Goal: Book appointment/travel/reservation

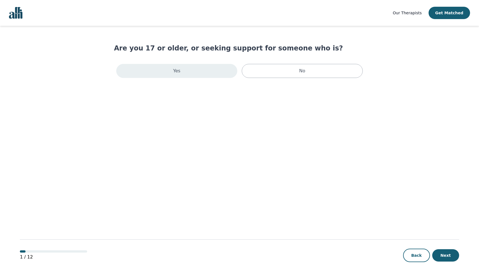
click at [207, 67] on div "Yes" at bounding box center [176, 71] width 121 height 14
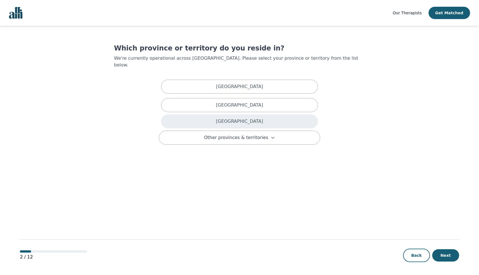
click at [238, 118] on p "[GEOGRAPHIC_DATA]" at bounding box center [239, 121] width 47 height 7
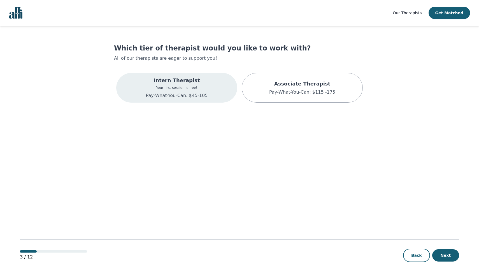
click at [198, 81] on p "Intern Therapist" at bounding box center [177, 80] width 62 height 8
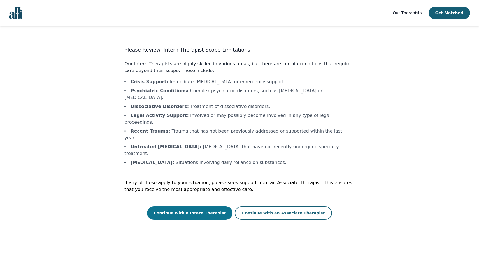
click at [196, 206] on button "Continue with a Intern Therapist" at bounding box center [190, 212] width 86 height 13
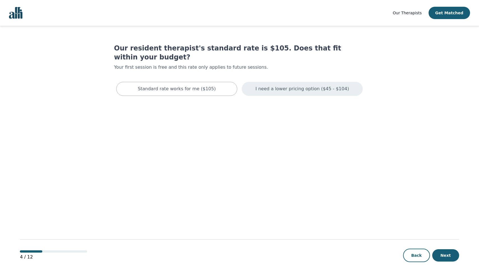
click at [328, 83] on div "I need a lower pricing option ($45 - $104)" at bounding box center [302, 89] width 121 height 14
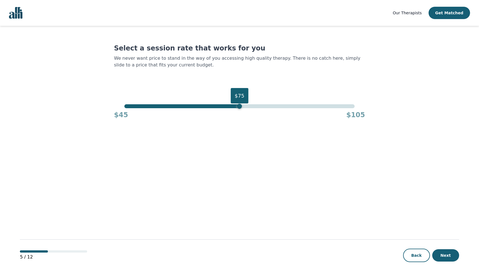
drag, startPoint x: 355, startPoint y: 107, endPoint x: 241, endPoint y: 106, distance: 114.5
click at [241, 106] on div "$75" at bounding box center [239, 106] width 5 height 5
click at [445, 254] on button "Next" at bounding box center [445, 255] width 27 height 12
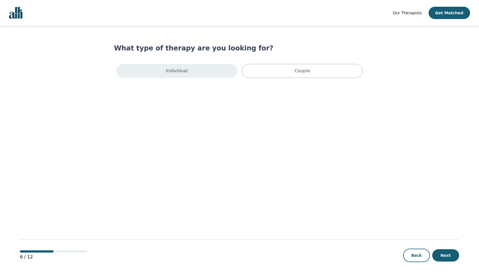
click at [174, 74] on div "Individual" at bounding box center [176, 71] width 121 height 14
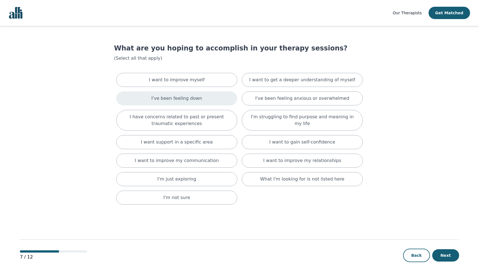
click at [189, 101] on p "I've been feeling down" at bounding box center [176, 98] width 51 height 7
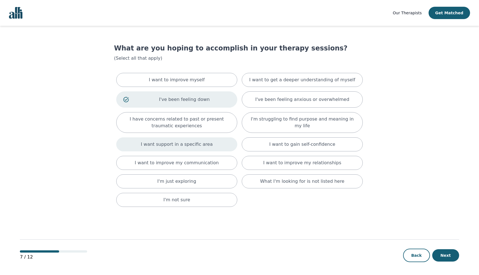
click at [192, 148] on div "I want support in a specific area" at bounding box center [176, 144] width 121 height 14
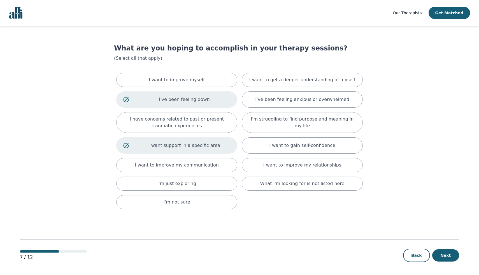
click at [192, 148] on p "I want support in a specific area" at bounding box center [184, 145] width 92 height 7
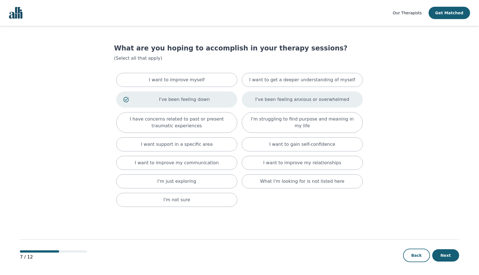
click at [314, 104] on div "I've been feeling anxious or overwhelmed" at bounding box center [302, 99] width 121 height 16
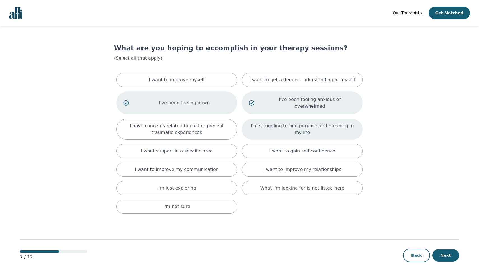
click at [305, 125] on p "I'm struggling to find purpose and meaning in my life" at bounding box center [302, 128] width 107 height 13
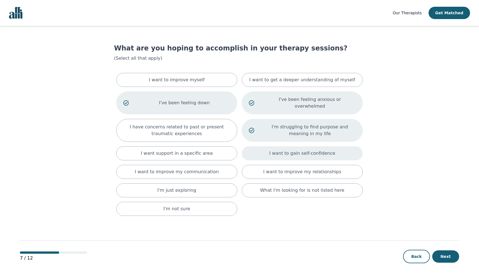
click at [331, 150] on div "I want to gain self-confidence" at bounding box center [302, 153] width 121 height 14
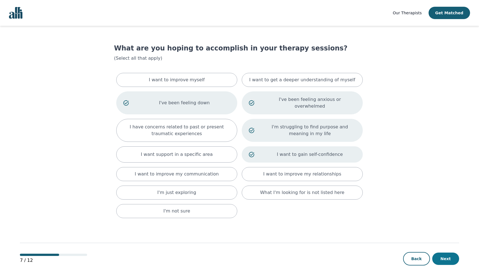
click at [451, 258] on button "Next" at bounding box center [445, 258] width 27 height 12
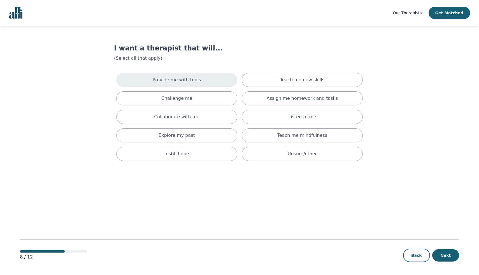
click at [189, 79] on p "Provide me with tools" at bounding box center [177, 79] width 48 height 7
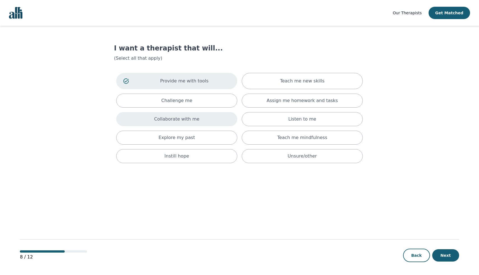
click at [204, 118] on div "Collaborate with me" at bounding box center [176, 119] width 121 height 14
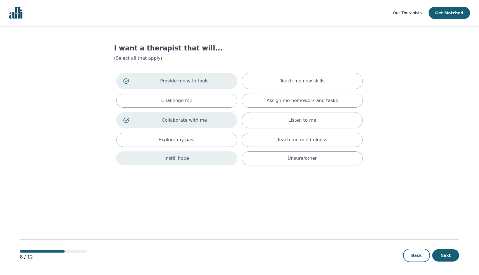
click at [204, 161] on div "Instill hope" at bounding box center [176, 158] width 121 height 14
click at [453, 260] on button "Next" at bounding box center [445, 255] width 27 height 12
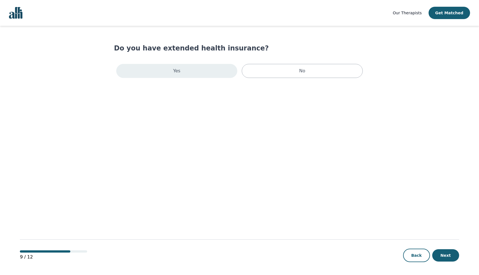
click at [174, 73] on p "Yes" at bounding box center [176, 70] width 7 height 7
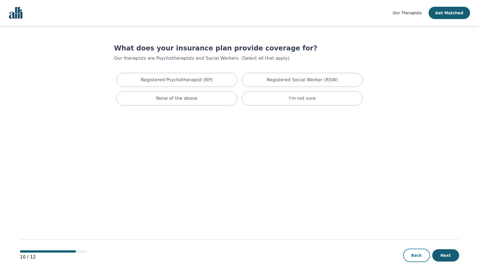
click at [418, 256] on button "Back" at bounding box center [416, 254] width 27 height 13
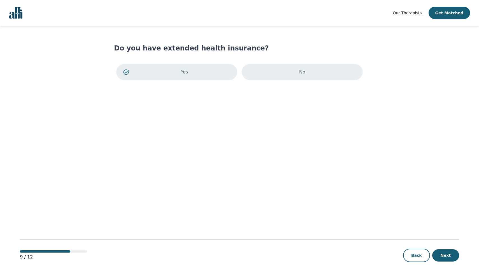
click at [330, 71] on div "No" at bounding box center [302, 72] width 121 height 16
click at [209, 57] on div "Do you have extended health insurance? Yes No" at bounding box center [239, 63] width 251 height 39
click at [206, 69] on div "Yes" at bounding box center [176, 72] width 121 height 16
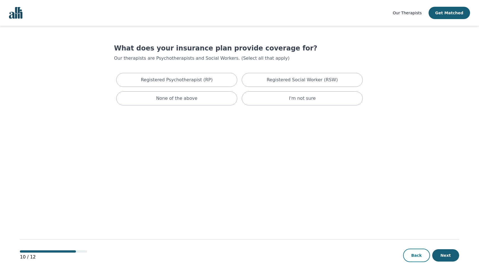
click at [420, 256] on button "Back" at bounding box center [416, 254] width 27 height 13
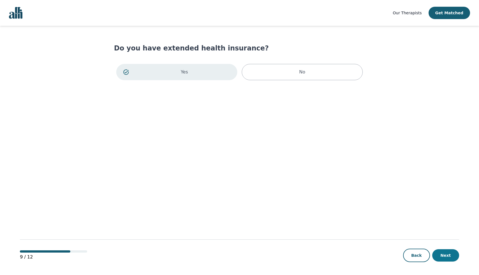
click at [449, 257] on button "Next" at bounding box center [445, 255] width 27 height 12
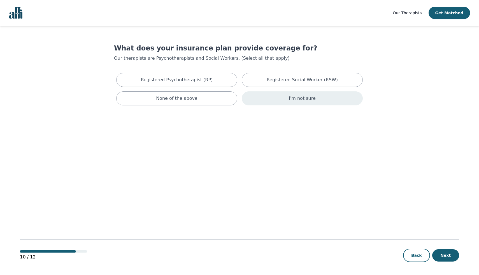
click at [323, 100] on div "I'm not sure" at bounding box center [302, 98] width 121 height 14
click at [450, 257] on button "Next" at bounding box center [445, 255] width 27 height 12
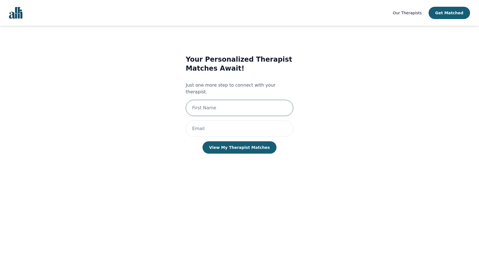
click at [225, 107] on input "text" at bounding box center [239, 108] width 107 height 16
type input "[PERSON_NAME]"
click at [220, 124] on input "email" at bounding box center [239, 128] width 107 height 16
type input "[EMAIL_ADDRESS][DOMAIN_NAME]"
click at [346, 73] on div "Your Personalized Therapist Matches Await! Just one more step to connect with y…" at bounding box center [239, 110] width 230 height 128
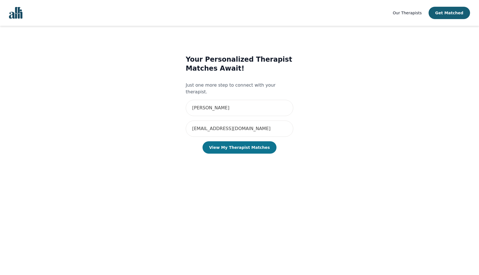
click at [245, 142] on button "View My Therapist Matches" at bounding box center [239, 147] width 74 height 12
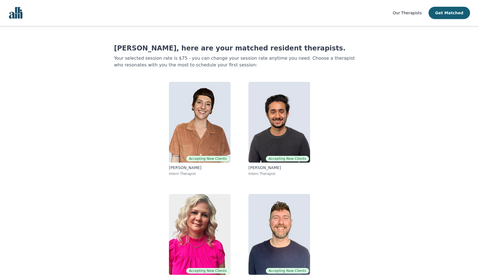
scroll to position [18, 0]
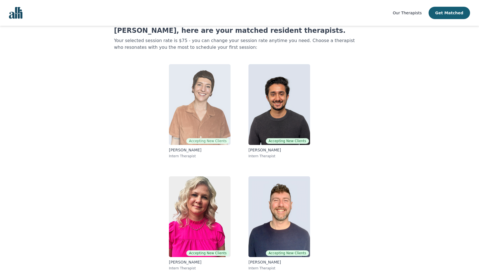
click at [195, 92] on img at bounding box center [200, 104] width 62 height 81
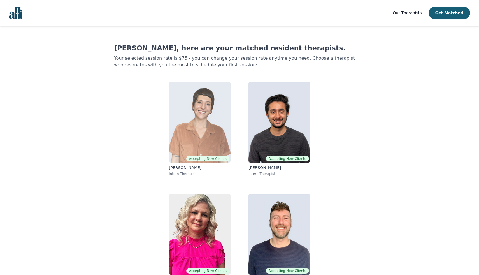
click at [193, 132] on img at bounding box center [200, 122] width 62 height 81
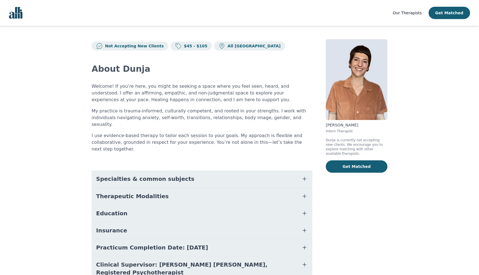
click at [156, 175] on span "Specialties & common subjects" at bounding box center [145, 179] width 98 height 8
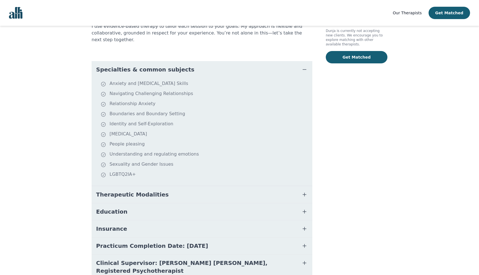
scroll to position [112, 0]
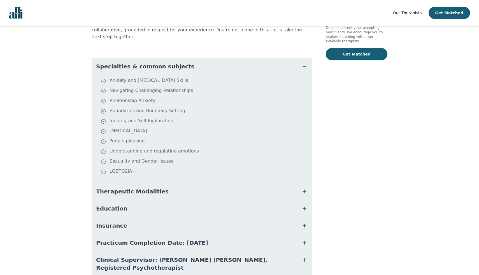
click at [151, 187] on span "Therapeutic Modalities" at bounding box center [132, 191] width 72 height 8
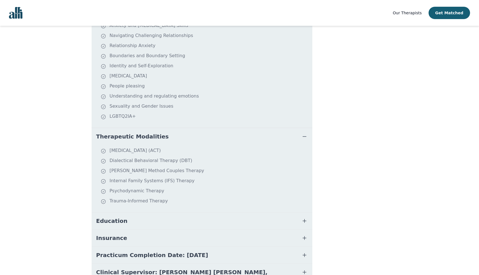
scroll to position [194, 0]
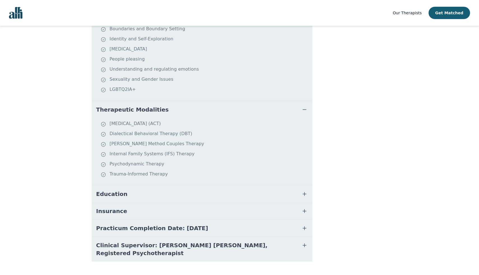
click at [125, 185] on button "Education" at bounding box center [202, 193] width 221 height 17
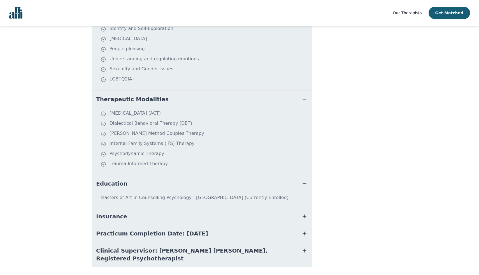
scroll to position [210, 0]
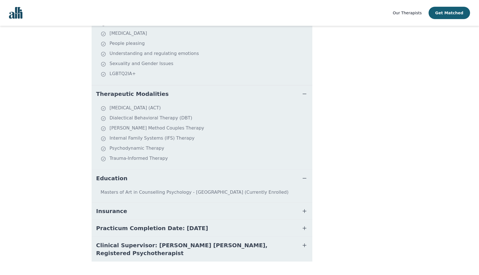
click at [128, 205] on button "Insurance" at bounding box center [202, 210] width 221 height 17
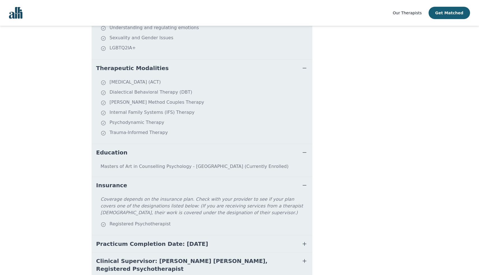
scroll to position [251, 0]
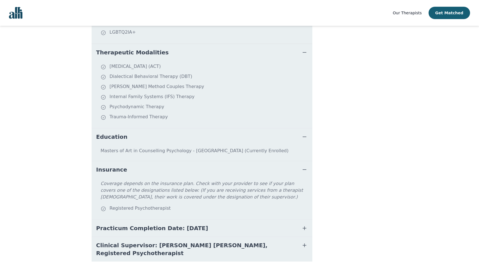
click at [132, 224] on span "Practicum Completion Date: [DATE]" at bounding box center [152, 228] width 112 height 8
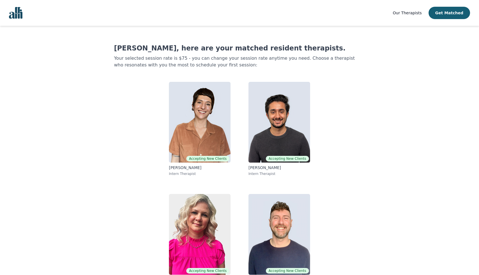
scroll to position [18, 0]
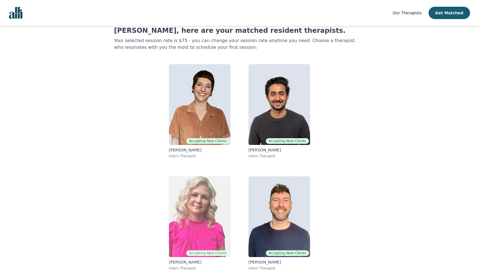
click at [195, 215] on img at bounding box center [200, 216] width 62 height 81
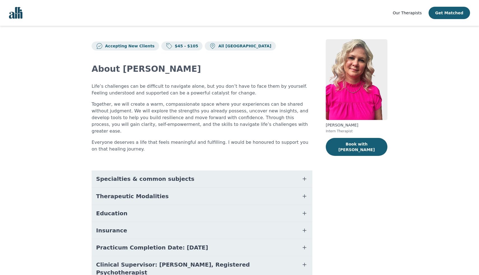
click at [150, 177] on button "Specialties & common subjects" at bounding box center [202, 178] width 221 height 17
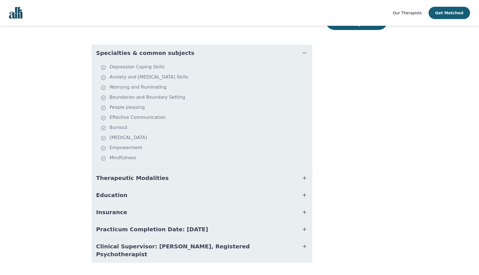
scroll to position [123, 0]
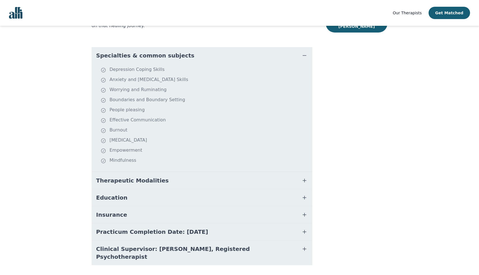
click at [182, 64] on dd "[MEDICAL_DATA] Coping Skills Anxiety and [MEDICAL_DATA] Skills Worrying and Rum…" at bounding box center [202, 117] width 221 height 107
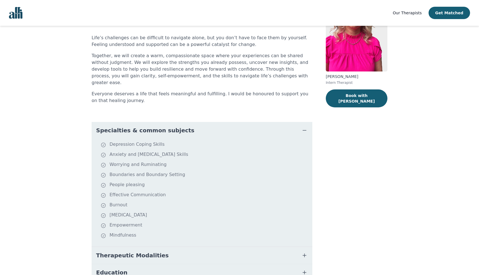
scroll to position [49, 0]
click at [306, 127] on icon "button" at bounding box center [304, 130] width 7 height 7
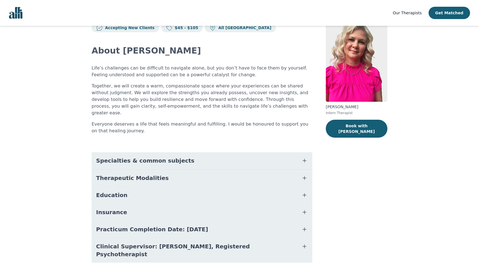
click at [209, 171] on button "Therapeutic Modalities" at bounding box center [202, 177] width 221 height 17
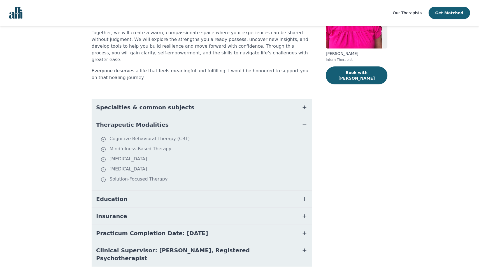
click at [195, 122] on button "Therapeutic Modalities" at bounding box center [202, 124] width 221 height 17
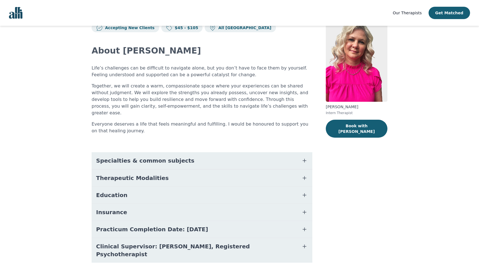
click at [177, 189] on button "Education" at bounding box center [202, 194] width 221 height 17
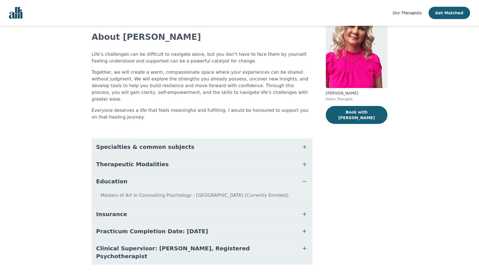
scroll to position [32, 0]
click at [176, 172] on button "Education" at bounding box center [202, 180] width 221 height 17
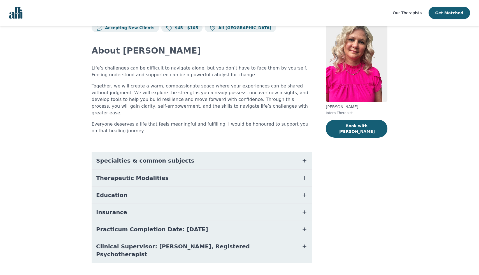
click at [174, 211] on button "Insurance" at bounding box center [202, 211] width 221 height 17
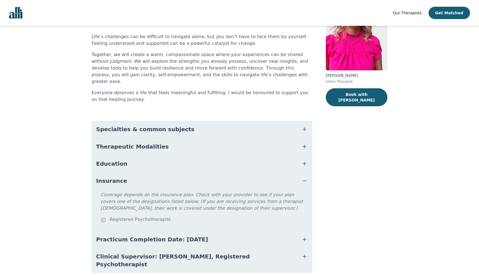
scroll to position [60, 0]
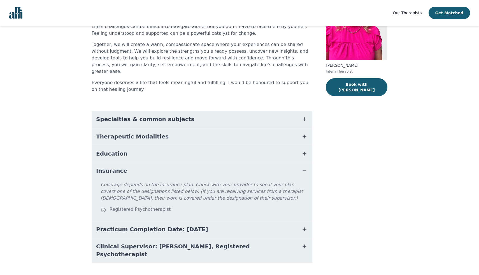
click at [165, 165] on button "Insurance" at bounding box center [202, 170] width 221 height 17
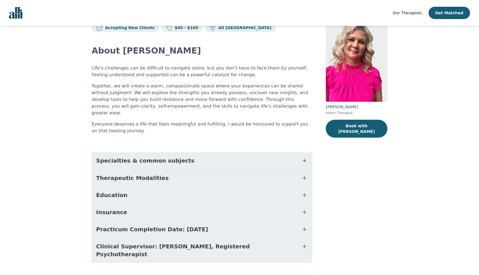
click at [169, 227] on button "Practicum Completion Date: [DATE]" at bounding box center [202, 229] width 221 height 17
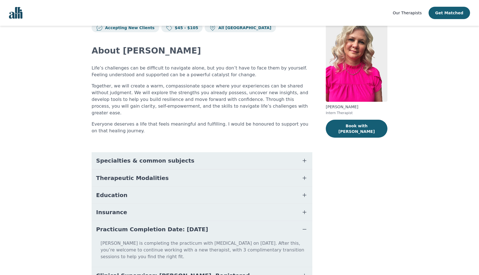
scroll to position [41, 0]
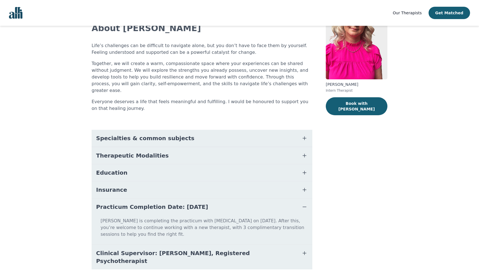
click at [177, 204] on button "Practicum Completion Date: [DATE]" at bounding box center [202, 206] width 221 height 17
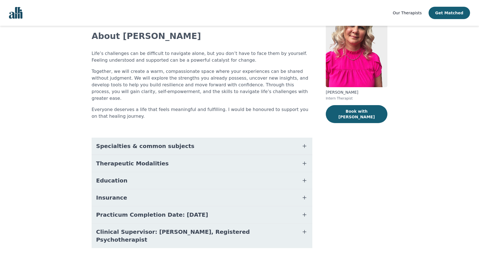
scroll to position [18, 0]
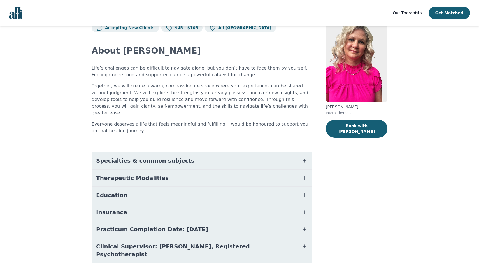
click at [194, 242] on span "Clinical Supervisor: [PERSON_NAME], Registered Psychotherapist" at bounding box center [195, 250] width 198 height 16
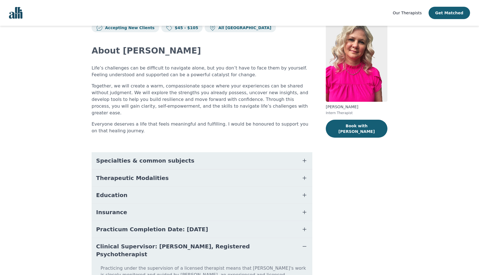
scroll to position [47, 0]
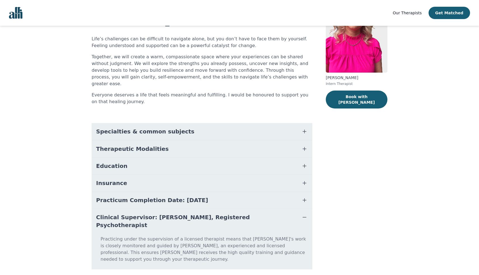
click at [194, 215] on button "Clinical Supervisor: [PERSON_NAME], Registered Psychotherapist" at bounding box center [202, 221] width 221 height 25
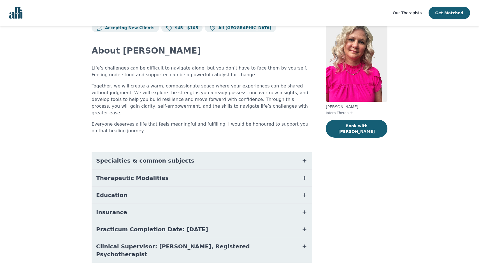
scroll to position [0, 0]
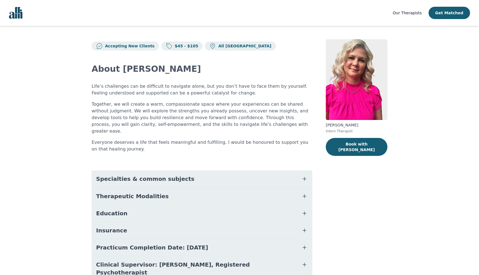
click at [360, 54] on img at bounding box center [357, 79] width 62 height 81
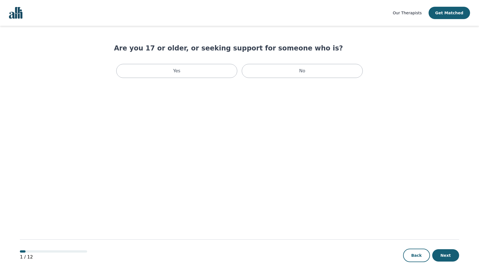
click at [416, 12] on span "Our Therapists" at bounding box center [406, 13] width 29 height 4
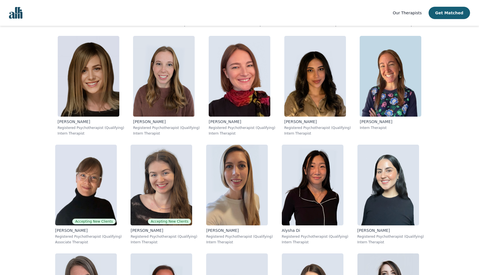
scroll to position [1661, 0]
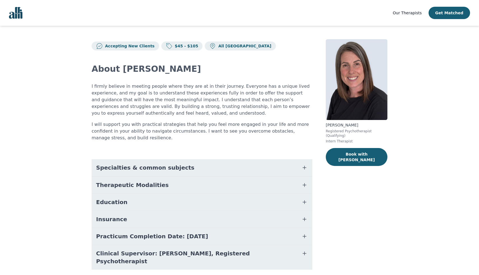
click at [207, 170] on button "Specialties & common subjects" at bounding box center [202, 167] width 221 height 17
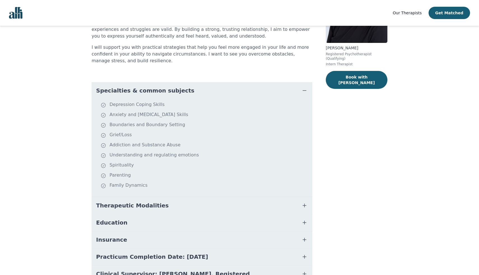
scroll to position [111, 0]
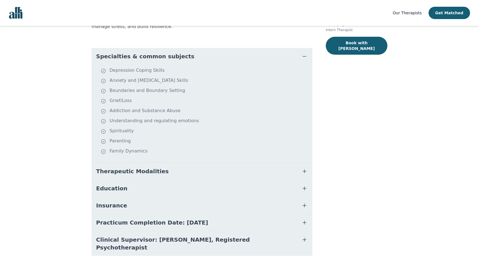
click at [207, 172] on button "Therapeutic Modalities" at bounding box center [202, 171] width 221 height 17
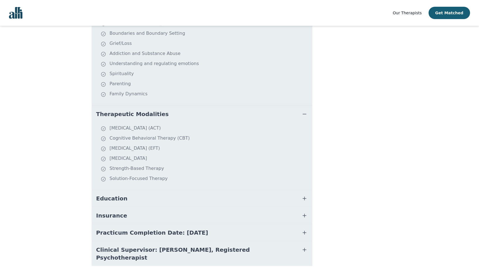
scroll to position [178, 0]
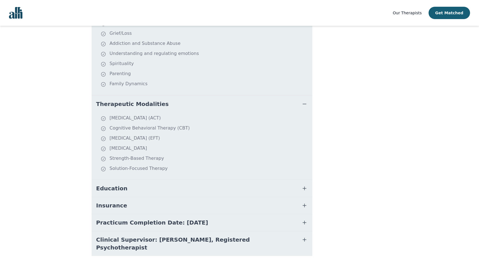
click at [199, 193] on button "Education" at bounding box center [202, 188] width 221 height 17
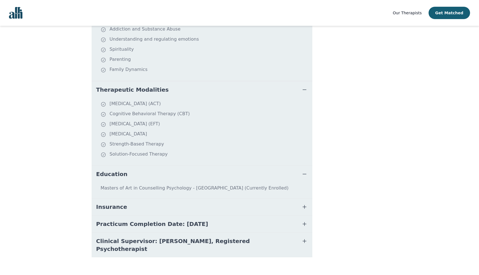
scroll to position [194, 0]
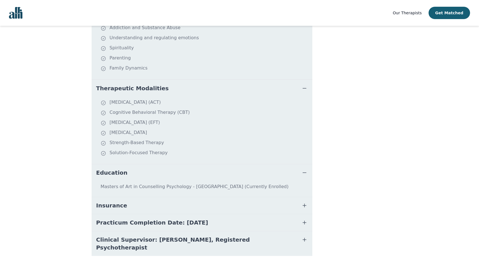
click at [187, 202] on button "Insurance" at bounding box center [202, 205] width 221 height 17
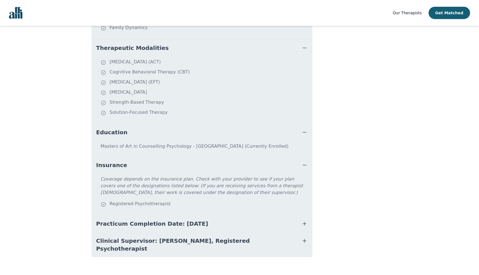
scroll to position [235, 0]
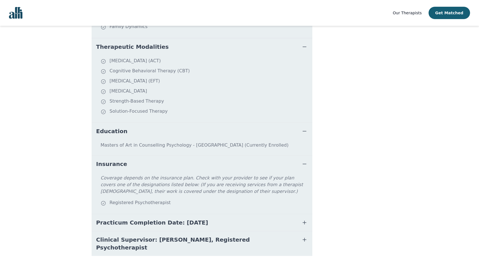
click at [189, 220] on span "Practicum Completion Date: [DATE]" at bounding box center [152, 222] width 112 height 8
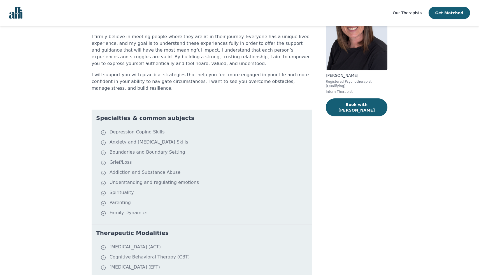
scroll to position [50, 0]
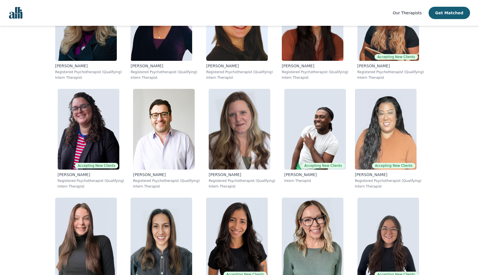
scroll to position [2671, 0]
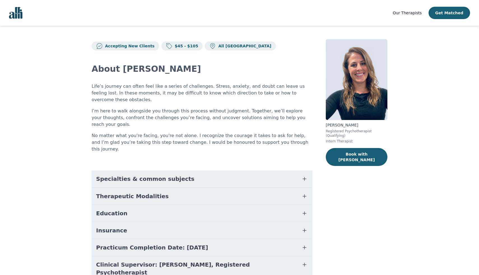
click at [109, 175] on span "Specialties & common subjects" at bounding box center [145, 179] width 98 height 8
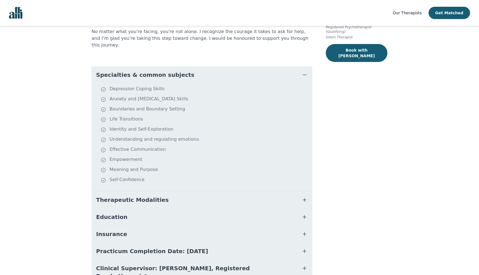
scroll to position [112, 0]
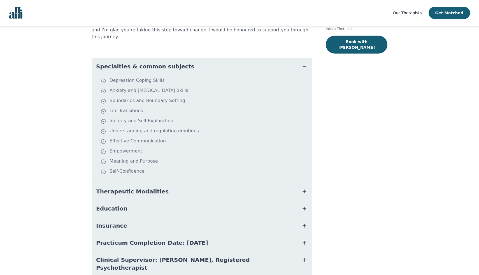
click at [123, 187] on span "Therapeutic Modalities" at bounding box center [132, 191] width 72 height 8
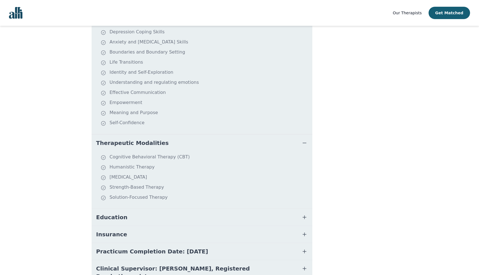
scroll to position [169, 0]
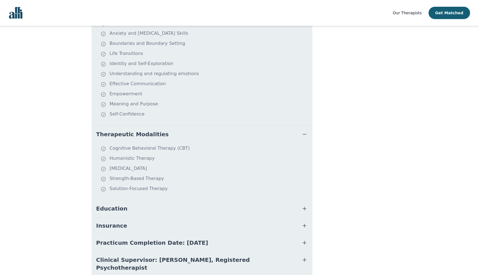
click at [120, 204] on span "Education" at bounding box center [111, 208] width 31 height 8
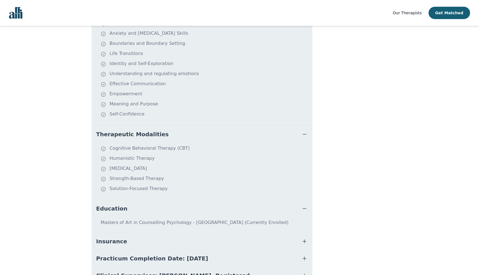
scroll to position [185, 0]
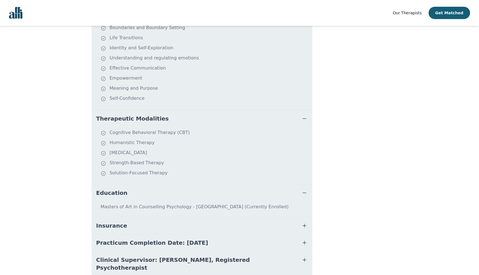
click at [125, 234] on button "Practicum Completion Date: [DATE]" at bounding box center [202, 242] width 221 height 17
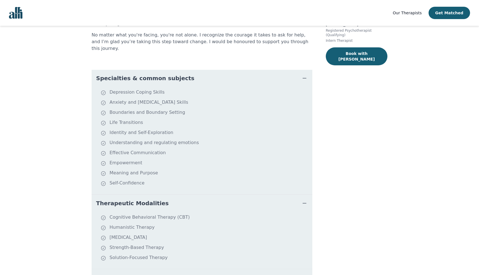
scroll to position [0, 0]
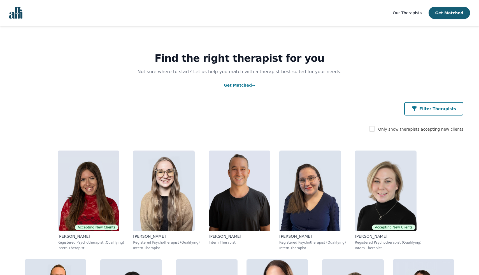
click at [437, 112] on button "Filter Therapists" at bounding box center [433, 108] width 59 height 13
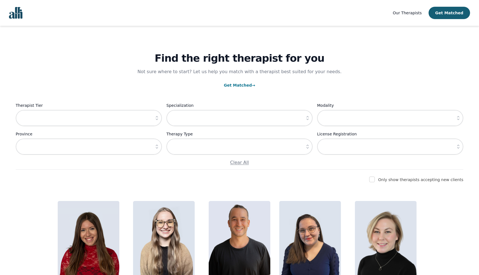
click at [375, 179] on input "checkbox" at bounding box center [372, 179] width 6 height 6
checkbox input "true"
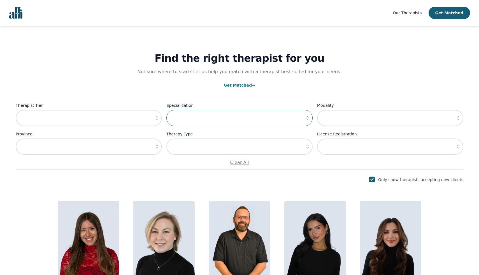
click at [201, 115] on input "text" at bounding box center [239, 118] width 146 height 16
click at [196, 149] on input "text" at bounding box center [239, 146] width 146 height 16
click at [305, 119] on icon "button" at bounding box center [308, 118] width 6 height 6
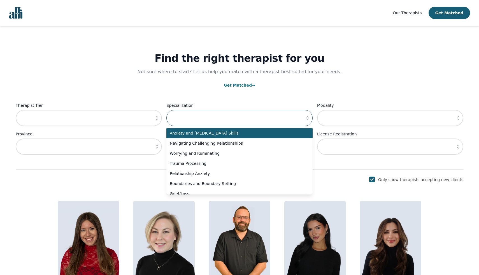
scroll to position [11, 0]
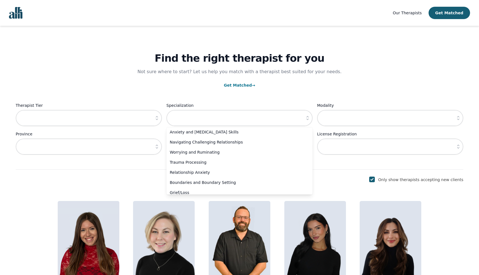
click at [312, 79] on div "Find the right therapist for you Not sure where to start? Let us help you match…" at bounding box center [239, 98] width 447 height 144
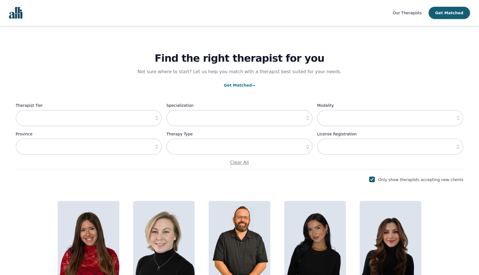
click at [159, 119] on icon "button" at bounding box center [157, 118] width 6 height 6
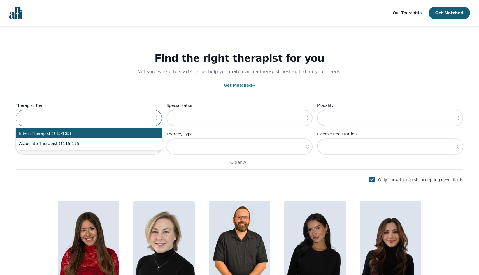
click at [165, 98] on div "Find the right therapist for you Not sure where to start? Let us help you match…" at bounding box center [239, 98] width 447 height 144
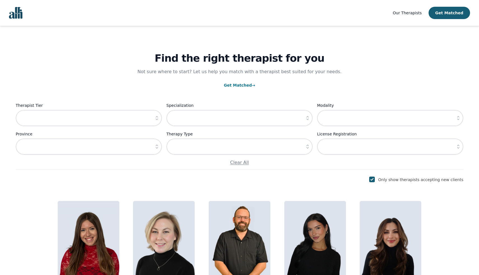
click at [152, 148] on button "button" at bounding box center [157, 146] width 10 height 16
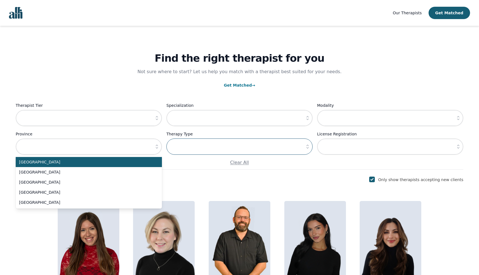
click at [209, 145] on input "text" at bounding box center [239, 146] width 146 height 16
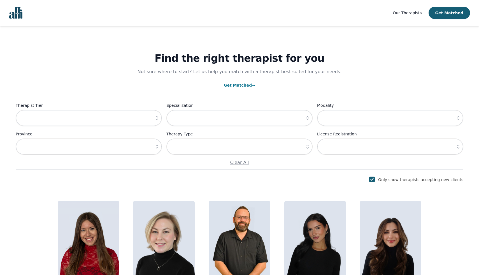
click at [305, 148] on icon "button" at bounding box center [308, 147] width 6 height 6
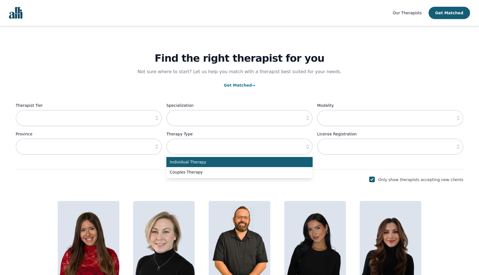
click at [267, 163] on span "Individual Therapy" at bounding box center [236, 162] width 133 height 6
type input "Individual Therapy"
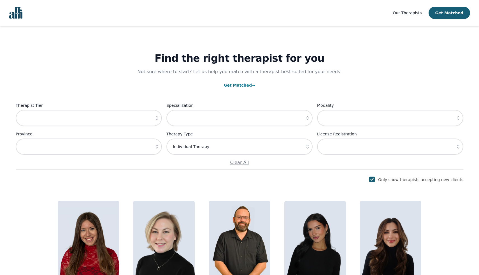
click at [322, 73] on p "Not sure where to start? Let us help you match with a therapist best suited for…" at bounding box center [239, 71] width 215 height 7
click at [345, 120] on input "text" at bounding box center [390, 118] width 146 height 16
click at [460, 118] on icon "button" at bounding box center [458, 118] width 6 height 6
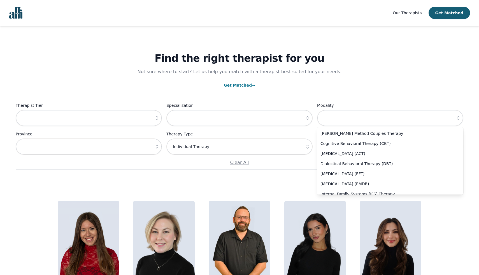
click at [374, 68] on div "Find the right therapist for you Not sure where to start? Let us help you match…" at bounding box center [239, 98] width 447 height 144
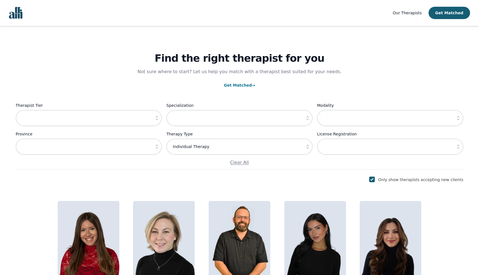
click at [308, 117] on icon "button" at bounding box center [308, 118] width 6 height 6
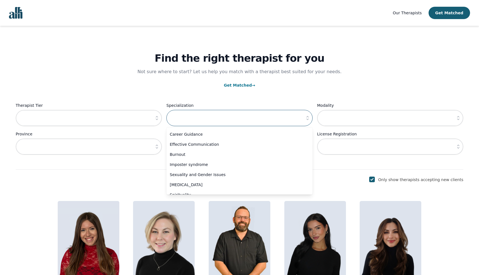
scroll to position [152, 0]
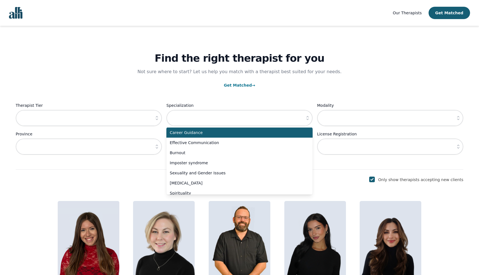
click at [271, 134] on span "Career Guidance" at bounding box center [236, 133] width 133 height 6
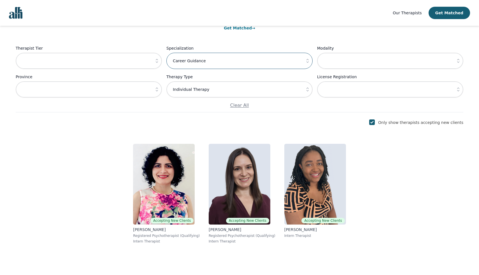
scroll to position [33, 0]
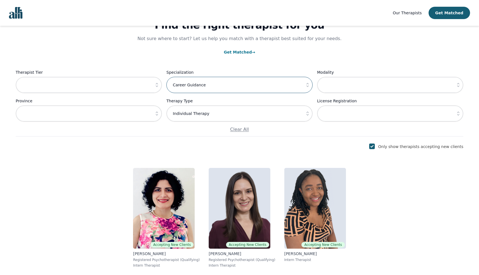
click at [280, 84] on input "Career Guidance" at bounding box center [239, 85] width 146 height 16
click at [308, 84] on icon "button" at bounding box center [307, 85] width 2 height 4
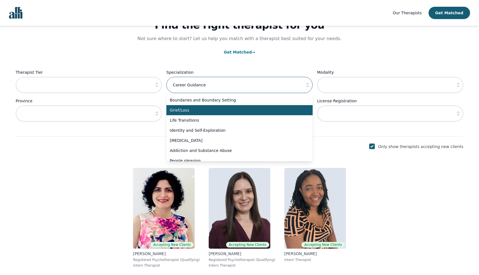
scroll to position [62, 0]
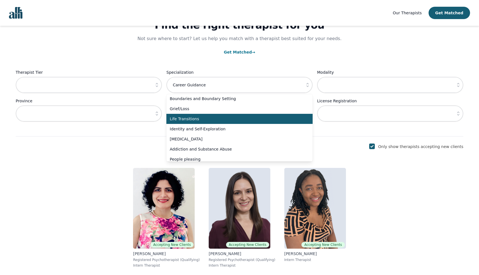
click at [270, 116] on li "Life Transitions" at bounding box center [239, 119] width 146 height 10
type input "Life Transitions"
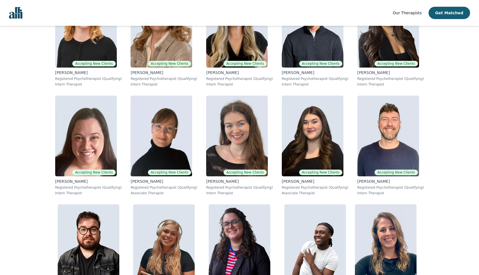
scroll to position [492, 0]
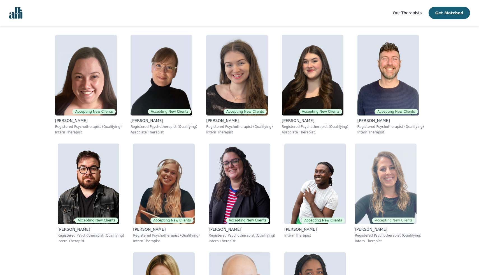
click at [355, 188] on img at bounding box center [386, 183] width 62 height 81
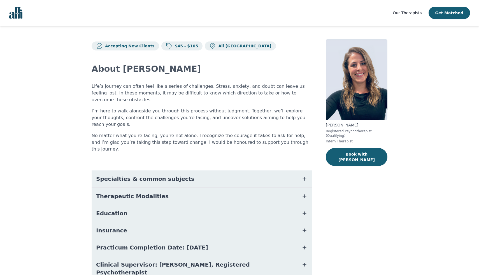
click at [168, 188] on button "Therapeutic Modalities" at bounding box center [202, 196] width 221 height 17
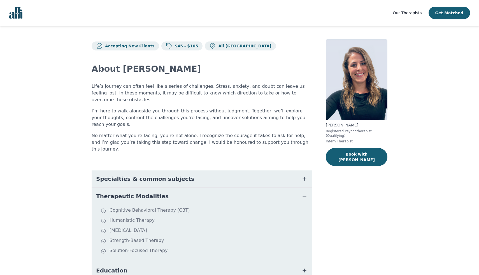
click at [168, 188] on button "Therapeutic Modalities" at bounding box center [202, 196] width 221 height 17
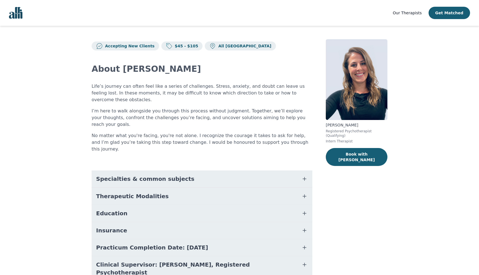
click at [175, 205] on button "Education" at bounding box center [202, 213] width 221 height 17
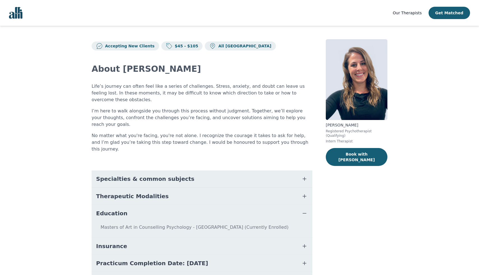
click at [175, 205] on button "Education" at bounding box center [202, 213] width 221 height 17
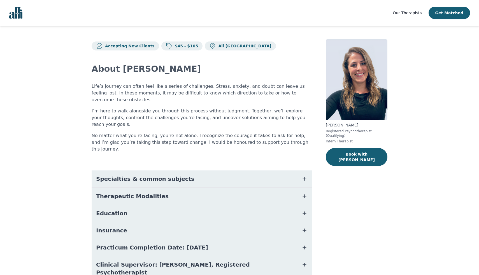
click at [167, 170] on button "Specialties & common subjects" at bounding box center [202, 178] width 221 height 17
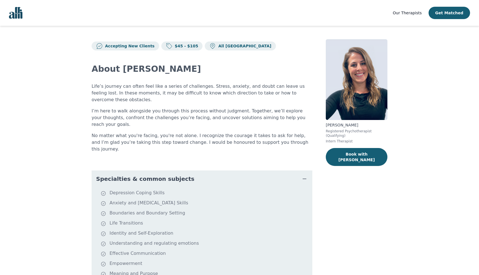
click at [167, 170] on button "Specialties & common subjects" at bounding box center [202, 178] width 221 height 17
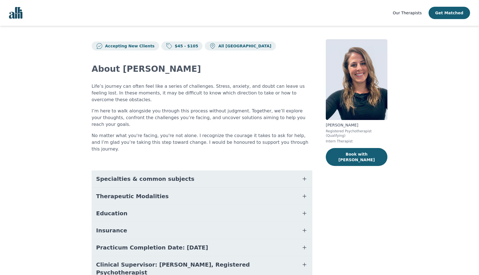
click at [166, 175] on span "Specialties & common subjects" at bounding box center [145, 179] width 98 height 8
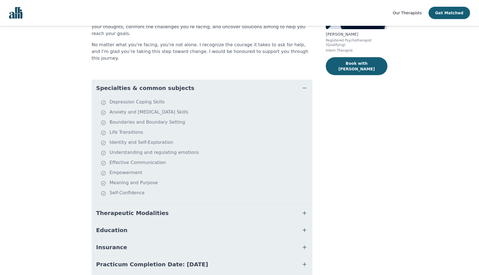
scroll to position [112, 0]
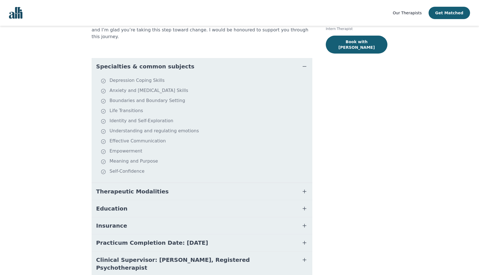
click at [161, 183] on button "Therapeutic Modalities" at bounding box center [202, 191] width 221 height 17
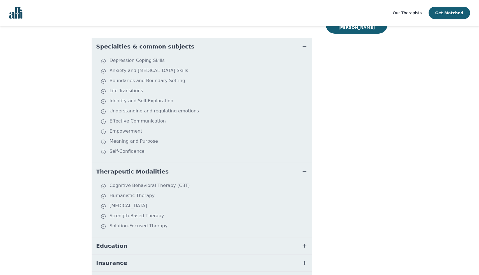
scroll to position [169, 0]
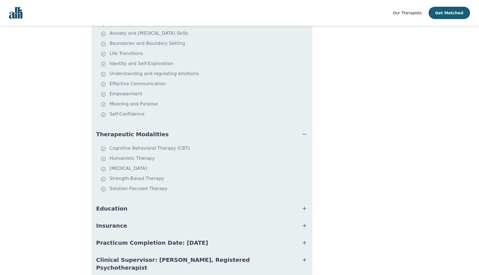
click at [160, 200] on button "Education" at bounding box center [202, 208] width 221 height 17
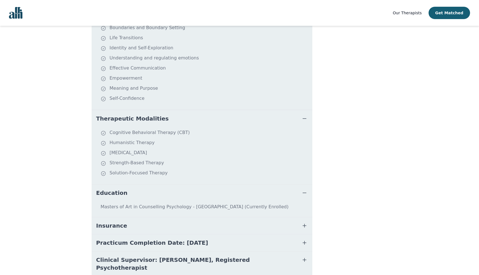
click at [162, 217] on button "Insurance" at bounding box center [202, 225] width 221 height 17
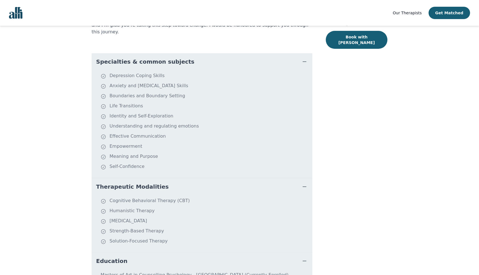
scroll to position [226, 0]
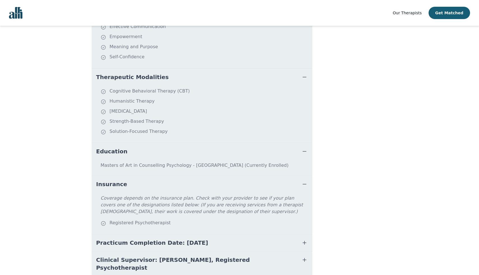
click at [171, 234] on button "Practicum Completion Date: [DATE]" at bounding box center [202, 242] width 221 height 17
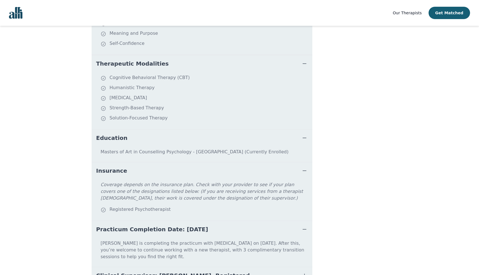
click at [178, 271] on span "Clinical Supervisor: [PERSON_NAME], Registered Psychotherapist" at bounding box center [195, 279] width 198 height 16
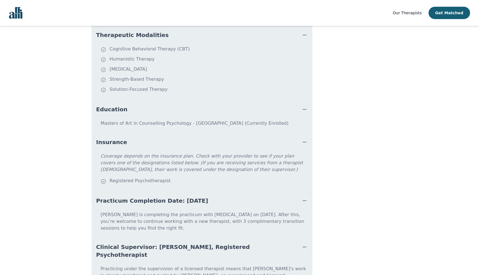
scroll to position [278, 0]
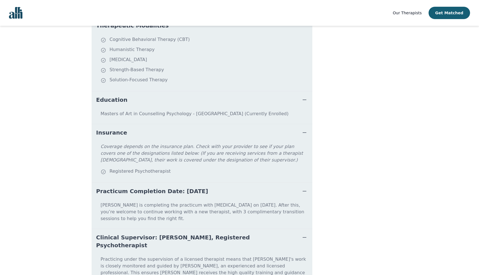
click at [191, 233] on span "Clinical Supervisor: [PERSON_NAME], Registered Psychotherapist" at bounding box center [195, 241] width 198 height 16
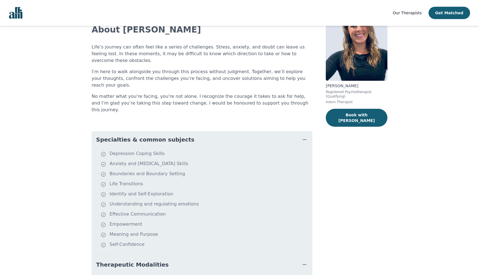
scroll to position [0, 0]
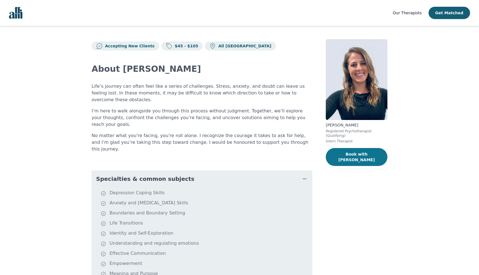
click at [362, 158] on button "Book with Rachel" at bounding box center [357, 157] width 62 height 18
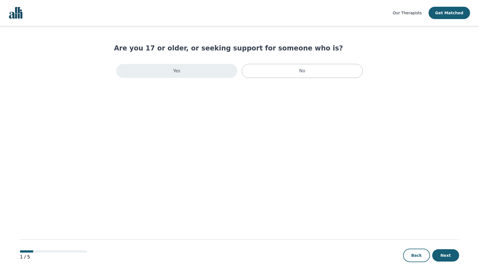
click at [197, 71] on div "Yes" at bounding box center [176, 71] width 121 height 14
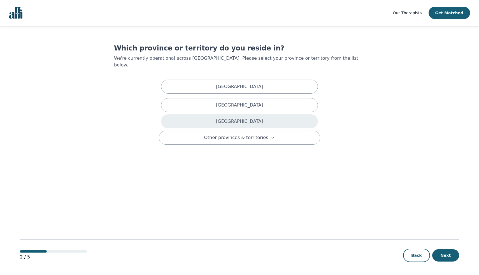
click at [249, 114] on div "[GEOGRAPHIC_DATA]" at bounding box center [239, 121] width 157 height 14
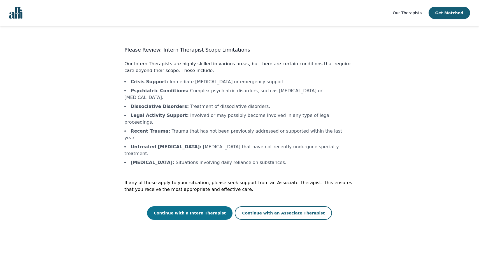
click at [198, 206] on button "Continue with a Intern Therapist" at bounding box center [190, 212] width 86 height 13
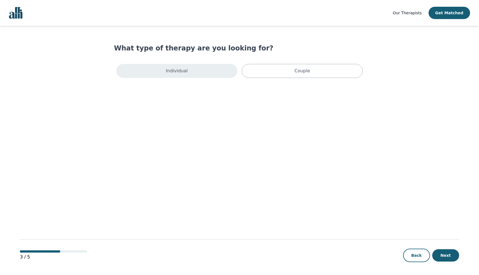
click at [213, 74] on div "Individual" at bounding box center [176, 71] width 121 height 14
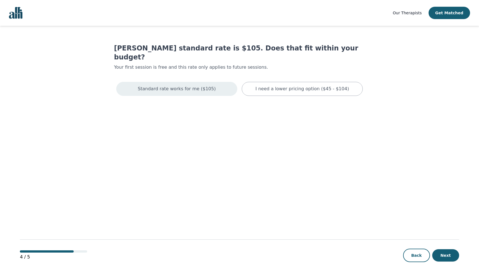
click at [210, 86] on div "Standard rate works for me ($105)" at bounding box center [176, 89] width 121 height 14
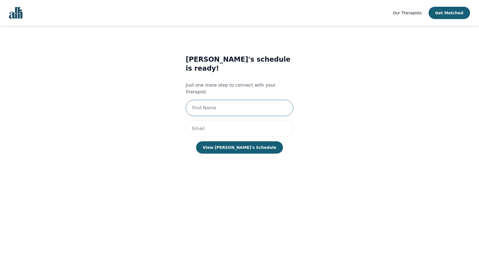
click at [230, 100] on input "text" at bounding box center [239, 108] width 107 height 16
type input "[PERSON_NAME]"
click at [223, 120] on input "email" at bounding box center [239, 128] width 107 height 16
type input "[EMAIL_ADDRESS][DOMAIN_NAME]"
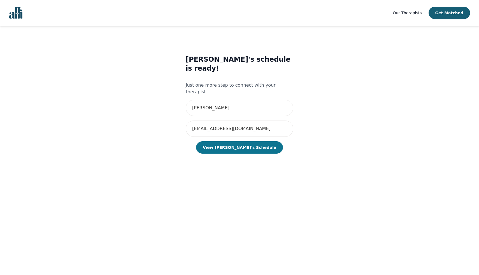
click at [245, 141] on button "View Rachel's Schedule" at bounding box center [239, 147] width 87 height 12
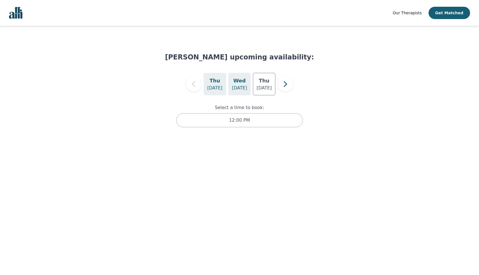
click at [244, 85] on p "Aug 27" at bounding box center [239, 88] width 15 height 7
click at [290, 86] on icon "button" at bounding box center [285, 83] width 11 height 11
click at [189, 85] on icon "button" at bounding box center [193, 83] width 11 height 11
click at [245, 86] on p "Aug 27" at bounding box center [239, 88] width 15 height 7
click at [260, 86] on p "Aug 28" at bounding box center [263, 88] width 15 height 7
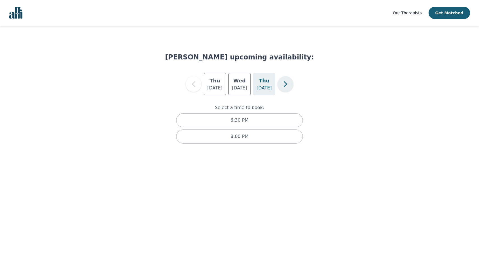
click at [284, 81] on icon "button" at bounding box center [285, 83] width 11 height 11
click at [248, 84] on div "Tue Sep 2" at bounding box center [239, 84] width 22 height 22
click at [263, 84] on h5 "Wed" at bounding box center [264, 81] width 12 height 8
click at [188, 85] on icon "button" at bounding box center [193, 83] width 11 height 11
